Goal: Navigation & Orientation: Find specific page/section

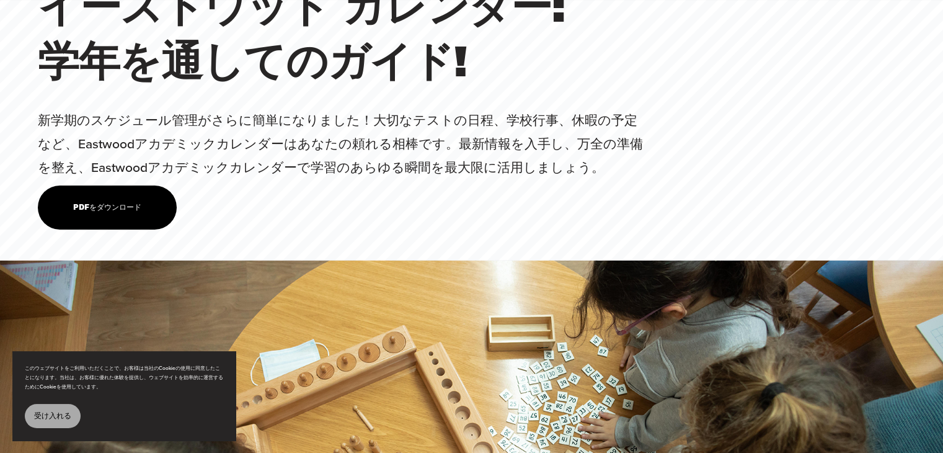
scroll to position [4194, 0]
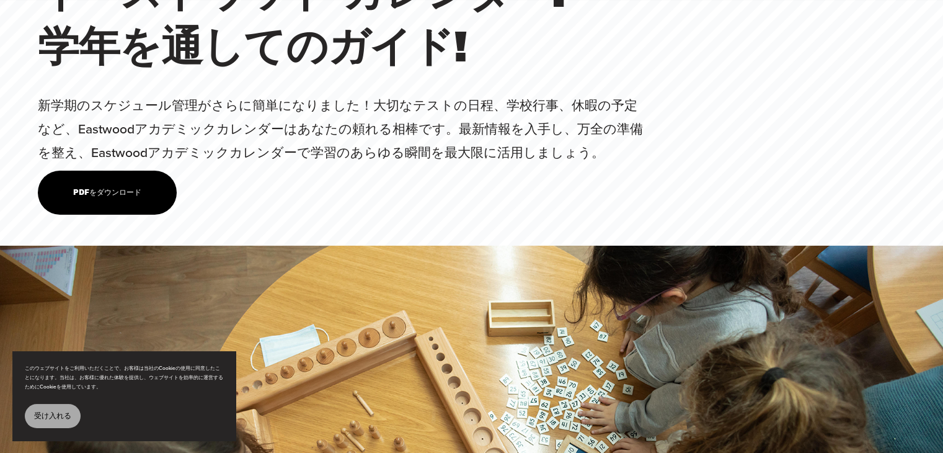
click at [117, 197] on font "PDFをダウンロード" at bounding box center [107, 192] width 68 height 9
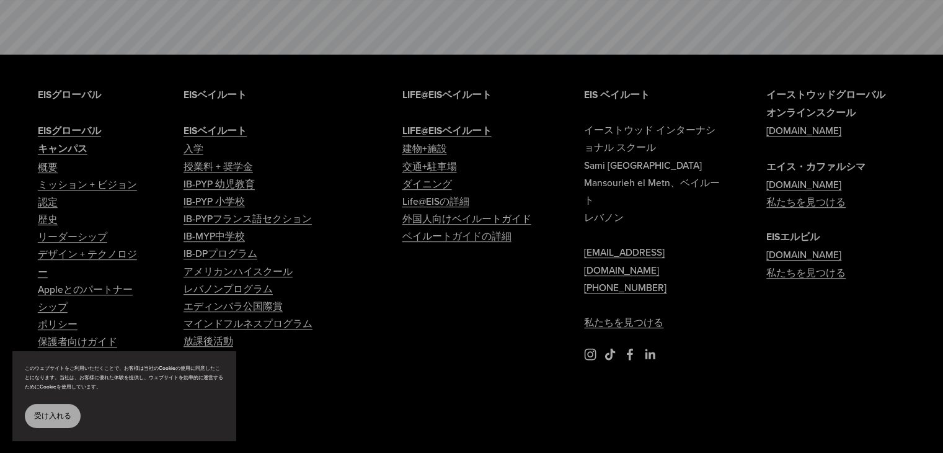
scroll to position [5232, 0]
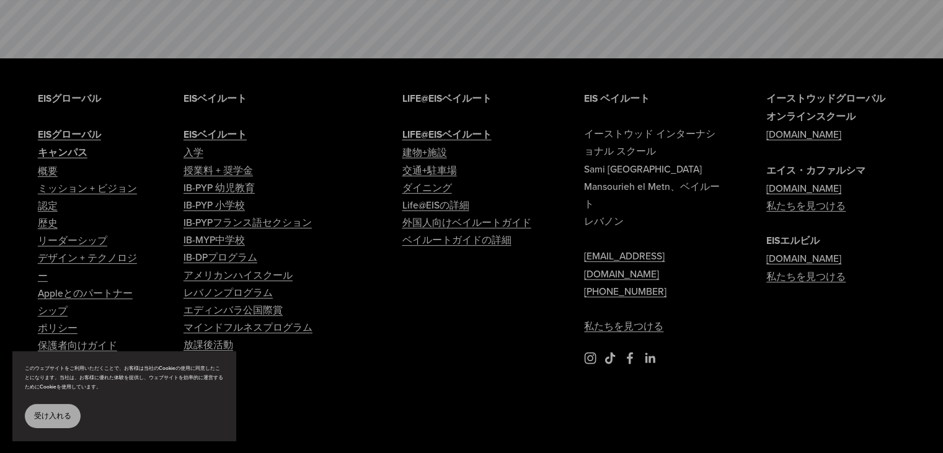
click at [71, 159] on font "キャンパス" at bounding box center [63, 152] width 50 height 14
type input "*****"
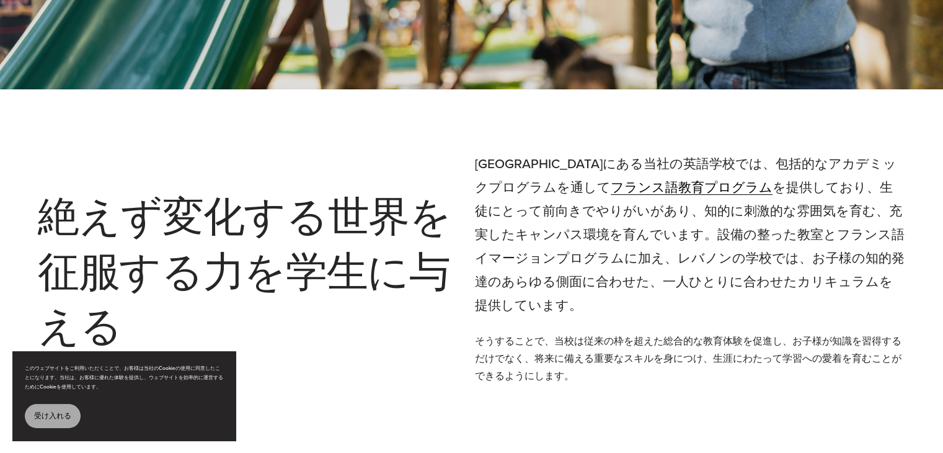
scroll to position [434, 0]
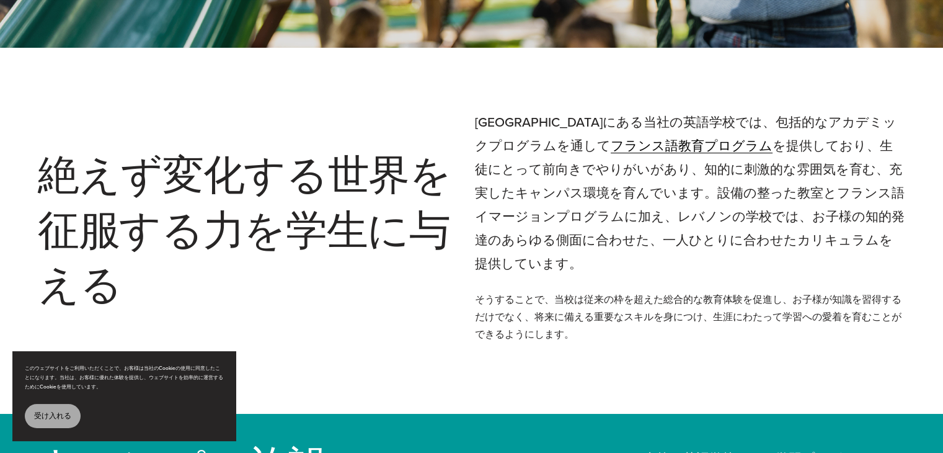
click at [630, 148] on font "フランス語教育プログラム" at bounding box center [692, 145] width 162 height 19
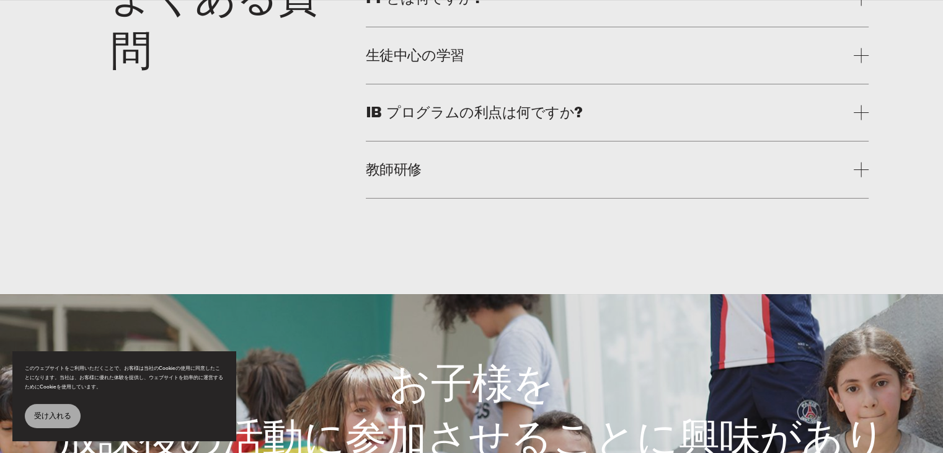
scroll to position [4628, 0]
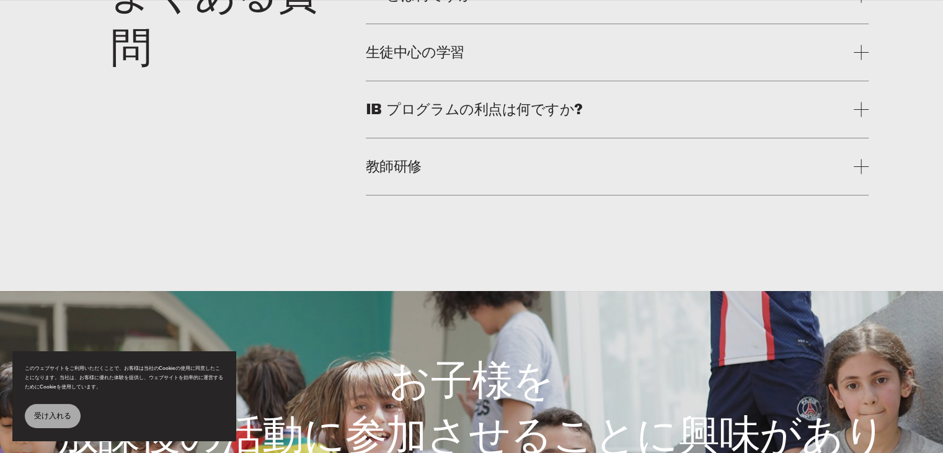
click at [400, 174] on font "教師研修" at bounding box center [394, 166] width 56 height 15
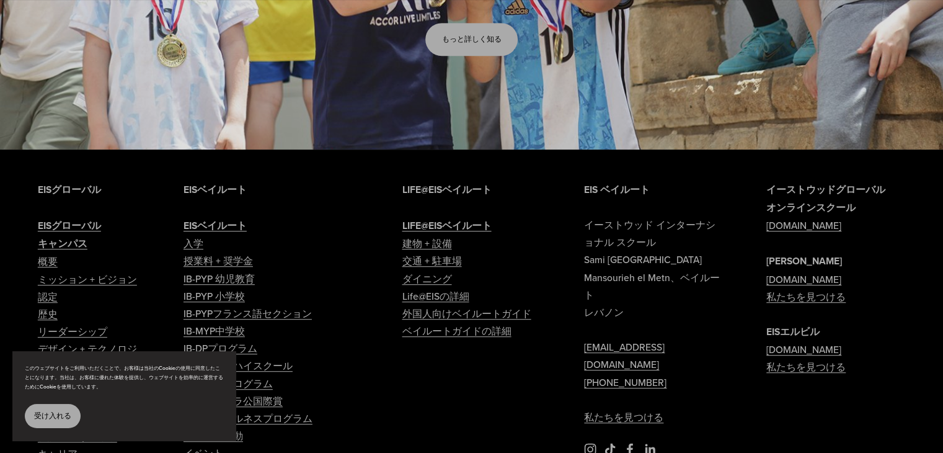
scroll to position [5352, 0]
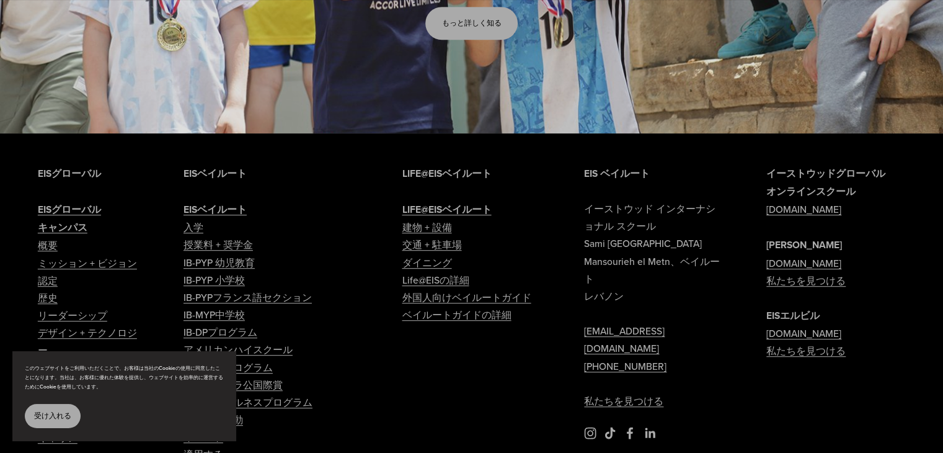
click at [48, 252] on font "概要" at bounding box center [48, 245] width 20 height 14
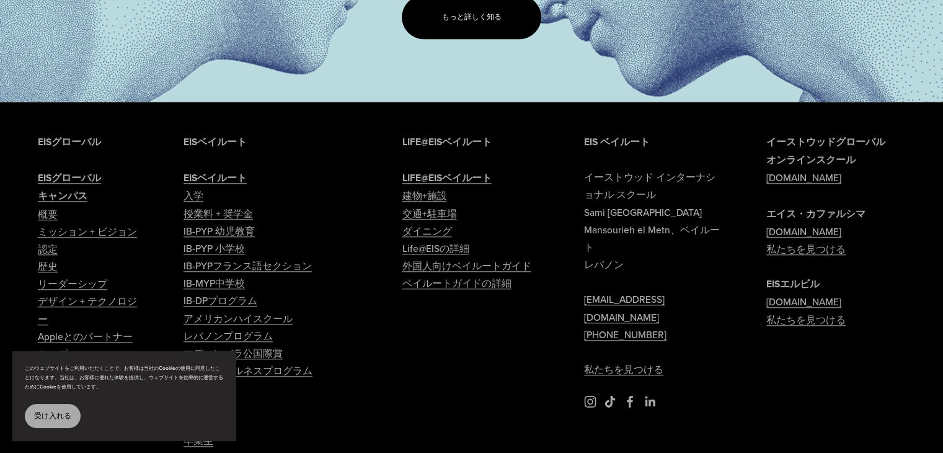
scroll to position [1302, 0]
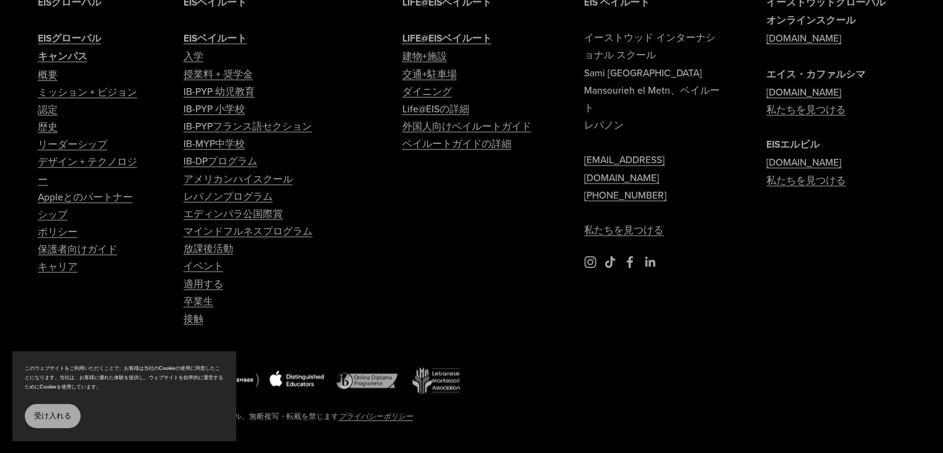
click at [441, 133] on font "外国人向けベイルートガイド" at bounding box center [466, 126] width 129 height 14
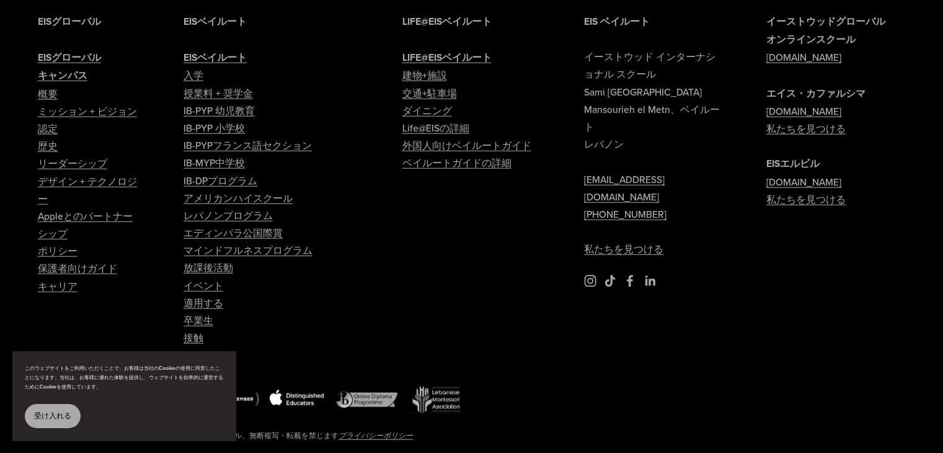
scroll to position [2989, 0]
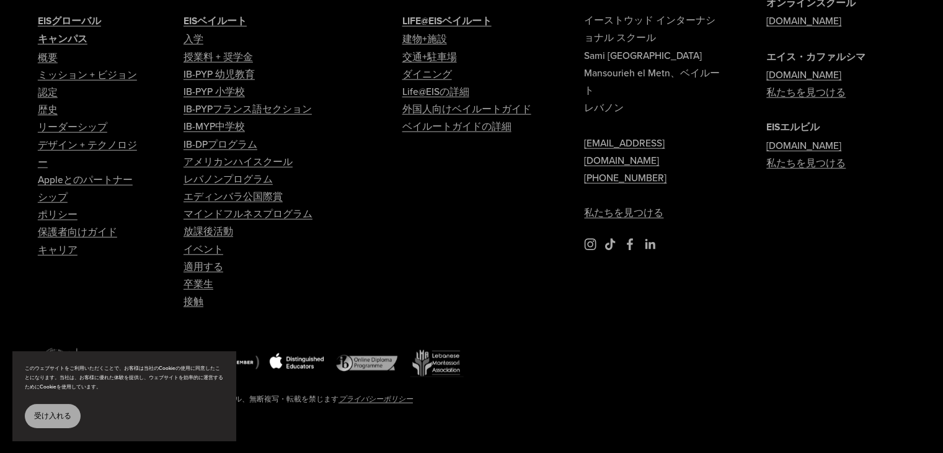
click at [203, 276] on font "卒業生" at bounding box center [198, 283] width 30 height 14
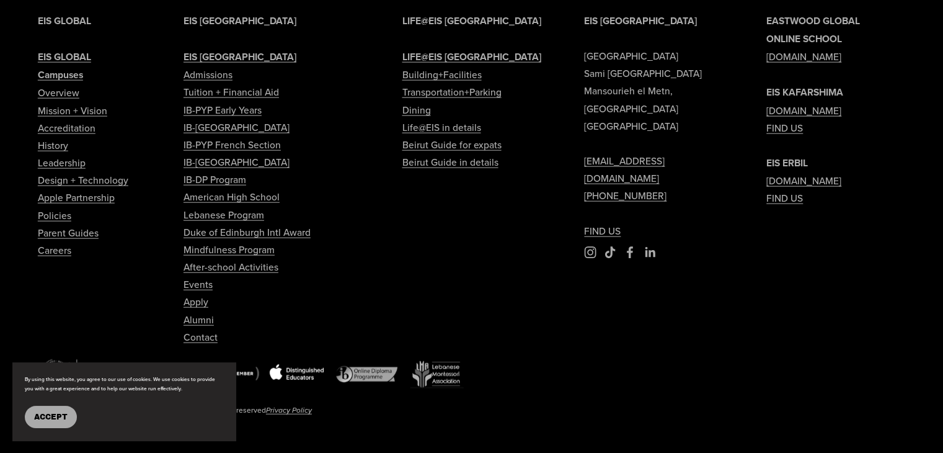
scroll to position [2953, 0]
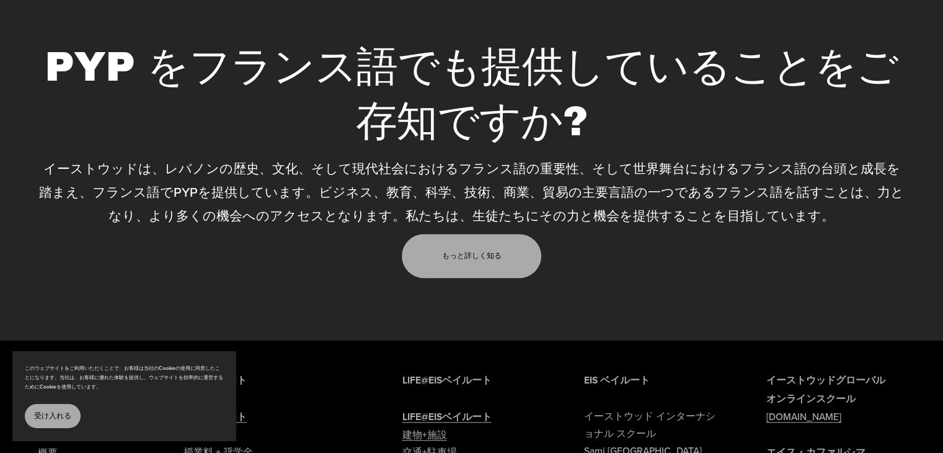
scroll to position [1012, 0]
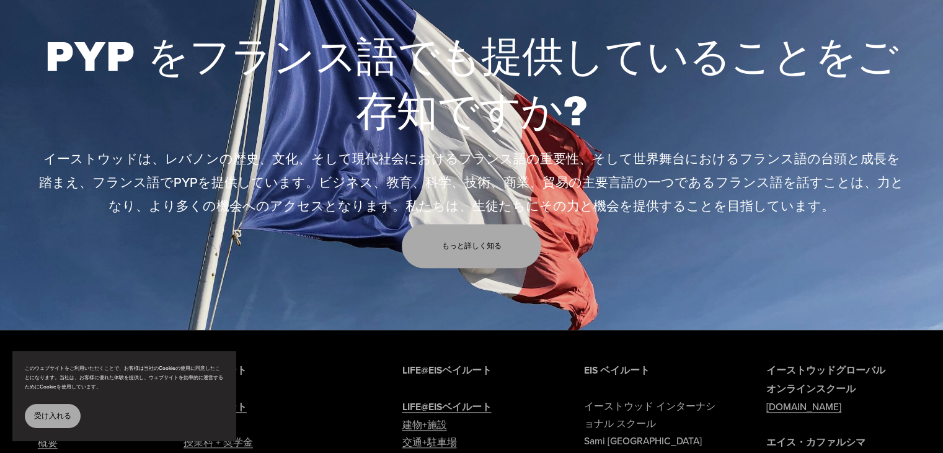
click at [466, 250] on font "もっと詳しく知る" at bounding box center [471, 245] width 60 height 9
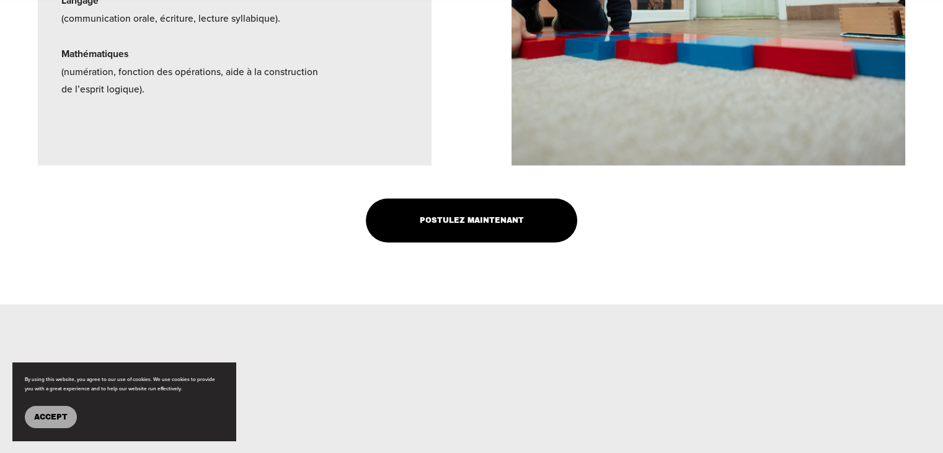
scroll to position [2892, 0]
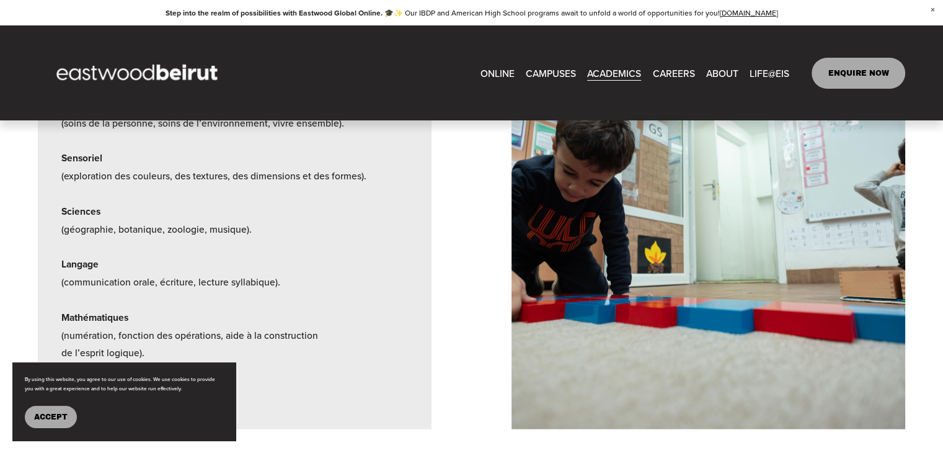
click at [667, 73] on link "CAREERS" at bounding box center [673, 72] width 42 height 19
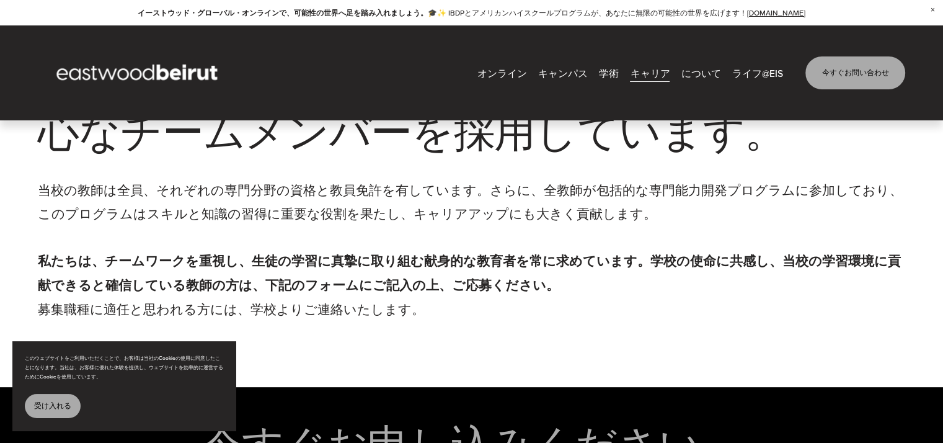
scroll to position [1446, 0]
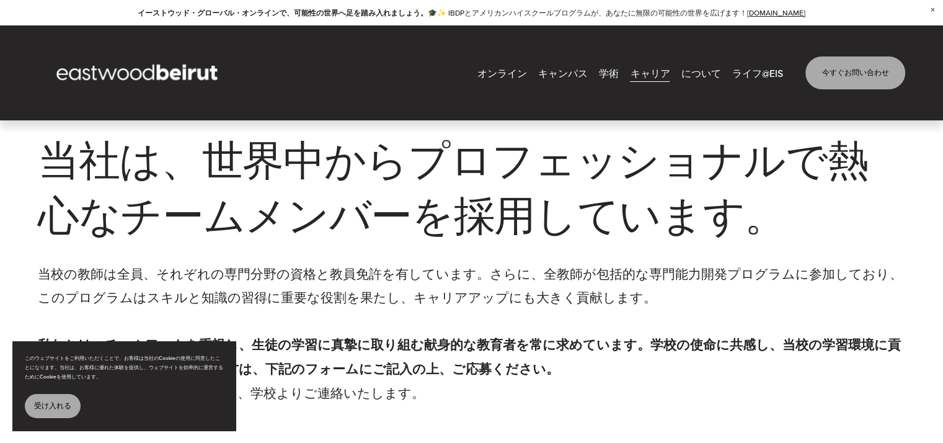
click at [555, 199] on font "当社は、世界中からプロフェッショナルで熱心なチームメンバーを採用しています。" at bounding box center [453, 188] width 830 height 100
click at [487, 235] on font "当社は、世界中からプロフェッショナルで熱心なチームメンバーを採用しています。" at bounding box center [453, 188] width 830 height 100
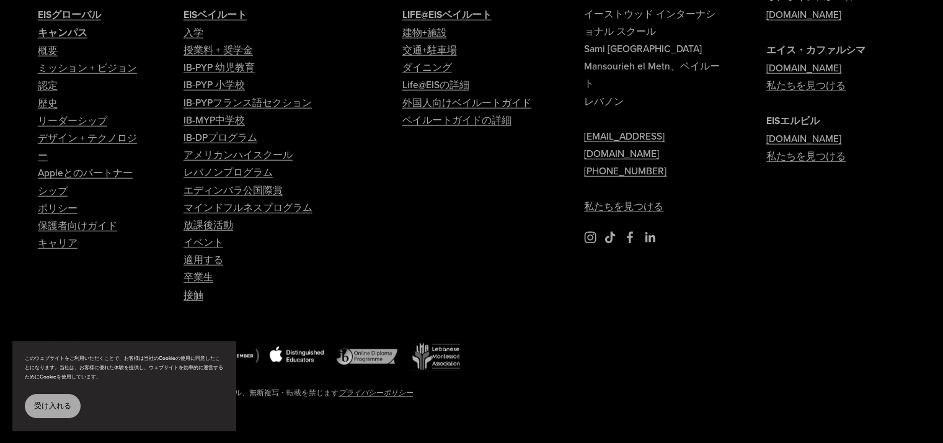
scroll to position [3182, 0]
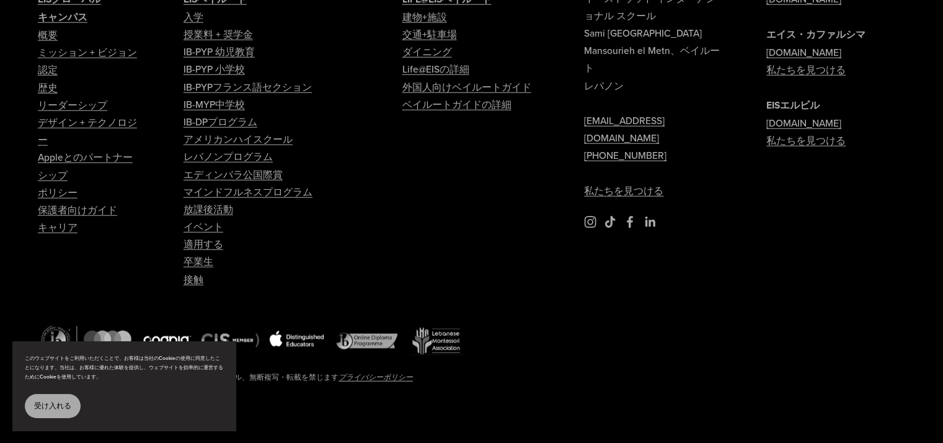
click at [221, 216] on font "放課後活動" at bounding box center [208, 209] width 50 height 14
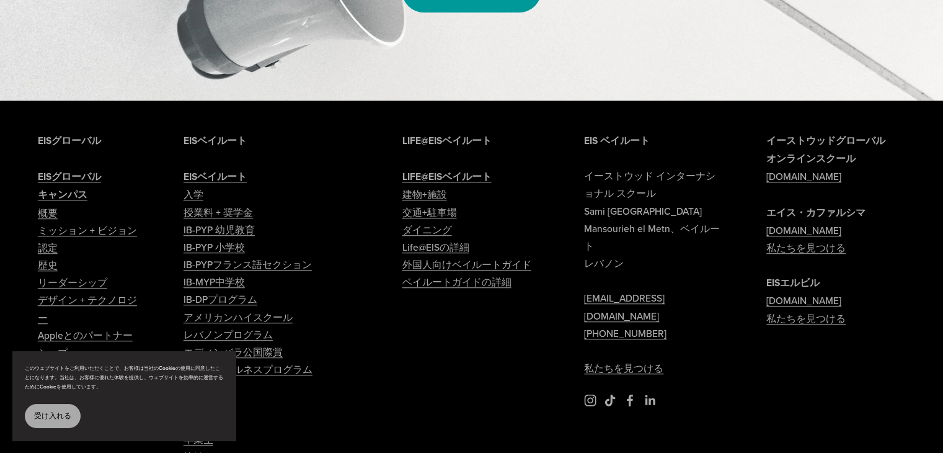
scroll to position [868, 0]
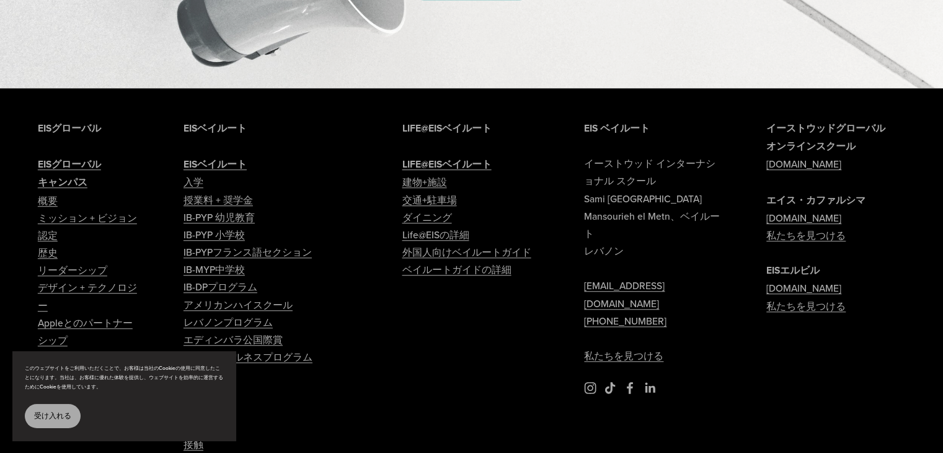
click at [436, 224] on font "ダイニング" at bounding box center [427, 217] width 50 height 14
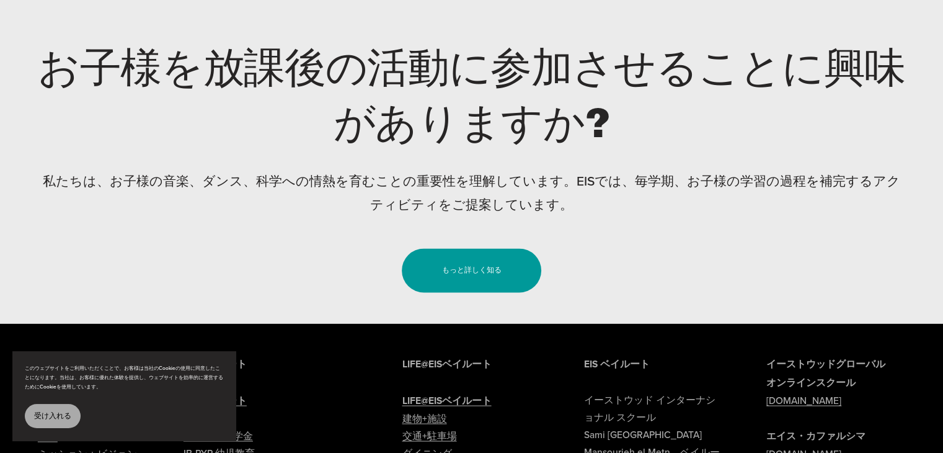
scroll to position [2298, 0]
